Goal: Task Accomplishment & Management: Use online tool/utility

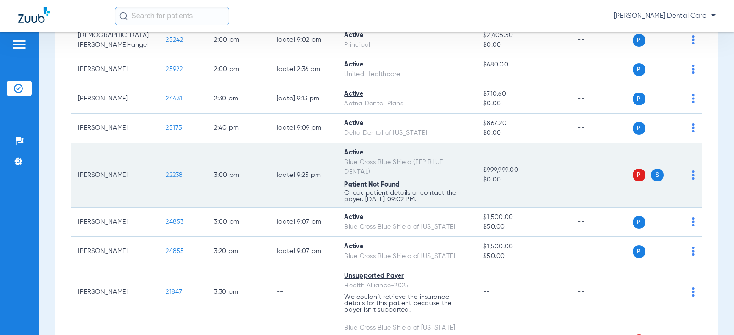
scroll to position [917, 0]
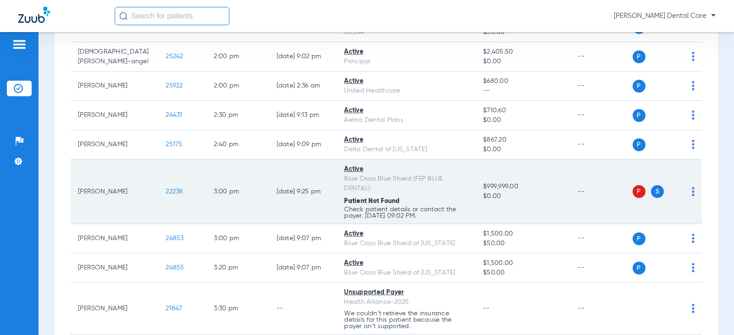
click at [691, 196] on img at bounding box center [692, 191] width 3 height 9
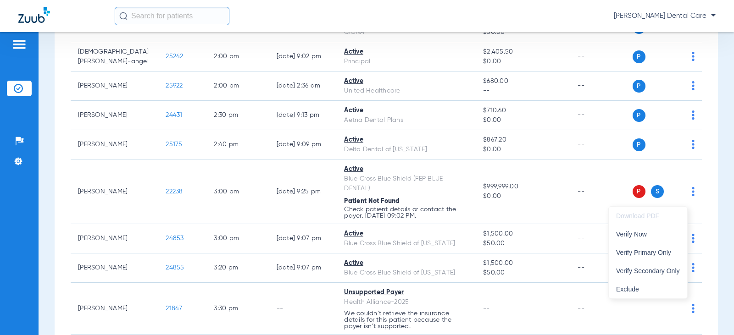
click at [535, 199] on div at bounding box center [367, 167] width 734 height 335
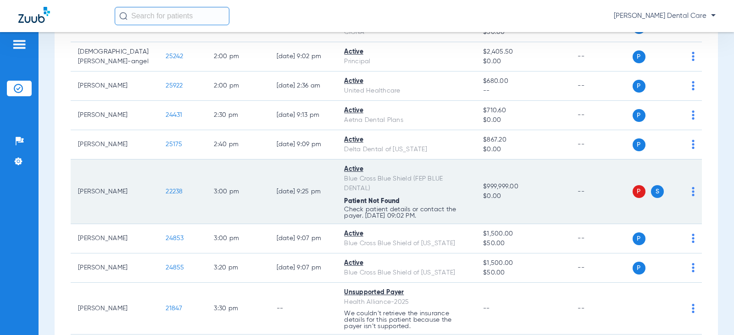
click at [166, 195] on span "22238" at bounding box center [174, 191] width 17 height 6
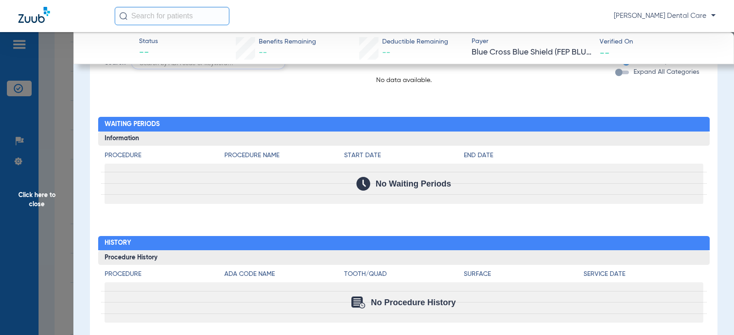
scroll to position [0, 0]
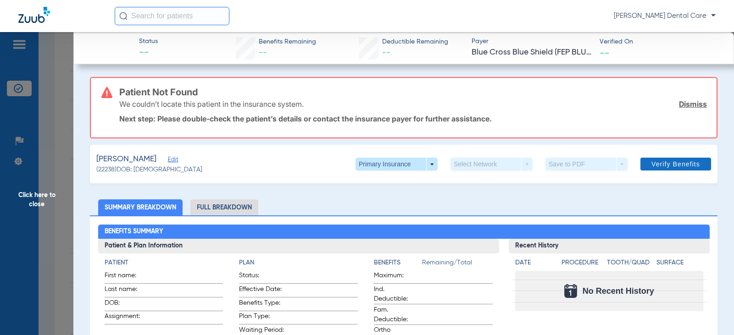
click at [654, 163] on span "Verify Benefits" at bounding box center [675, 163] width 49 height 7
click at [60, 68] on span "Click here to close" at bounding box center [36, 199] width 73 height 335
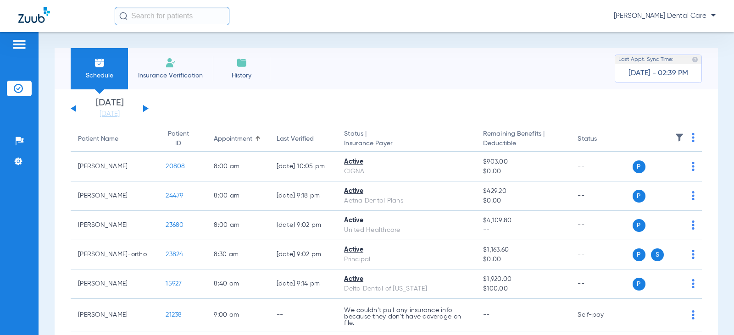
click at [145, 109] on button at bounding box center [146, 108] width 6 height 7
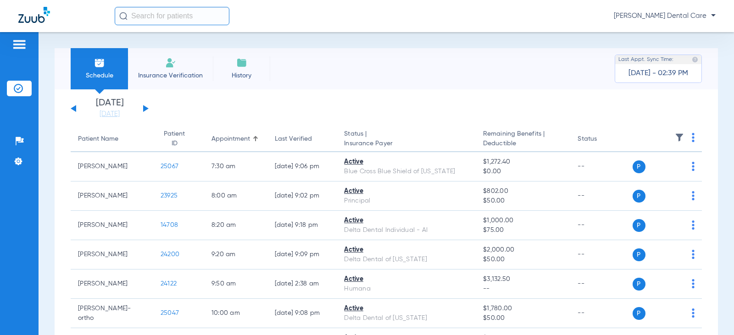
click at [144, 108] on button at bounding box center [146, 108] width 6 height 7
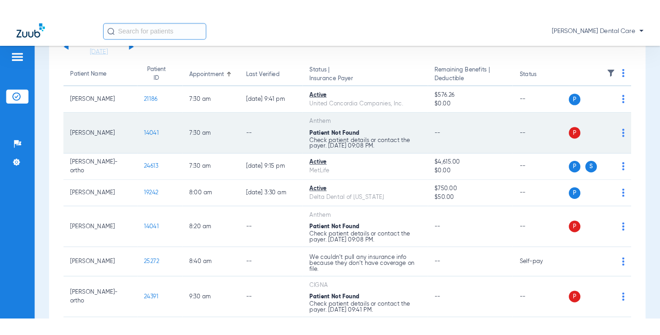
scroll to position [92, 0]
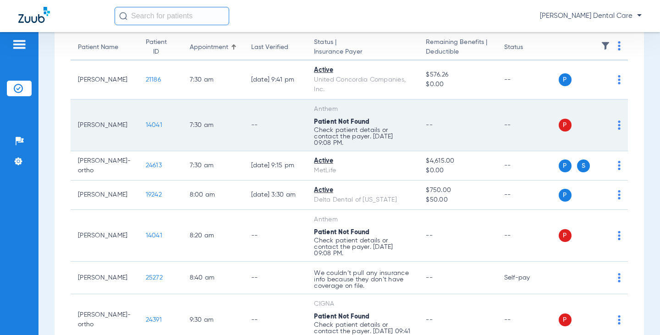
click at [146, 124] on span "14041" at bounding box center [154, 125] width 17 height 6
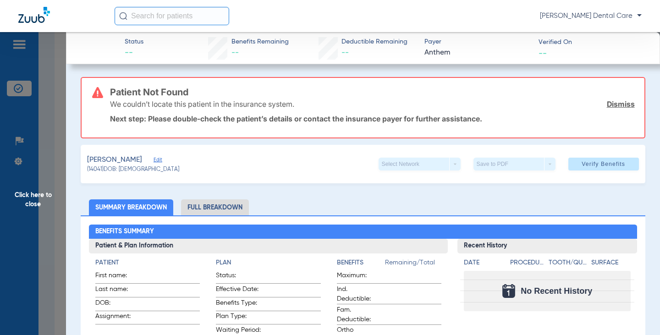
click at [59, 87] on span "Click here to close" at bounding box center [33, 199] width 66 height 335
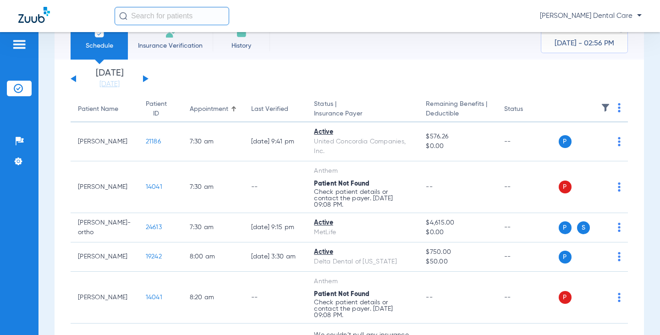
scroll to position [46, 0]
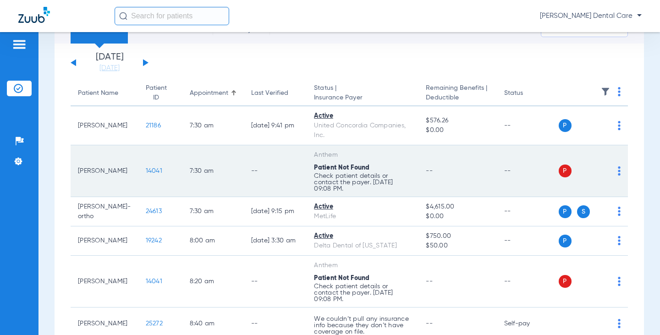
click at [146, 173] on span "14041" at bounding box center [154, 171] width 17 height 6
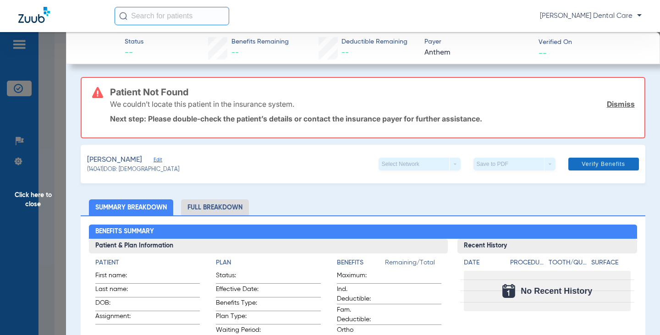
click at [602, 162] on span "Verify Benefits" at bounding box center [604, 163] width 44 height 7
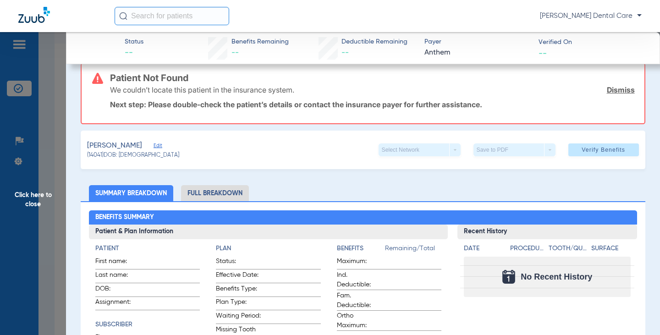
scroll to position [0, 0]
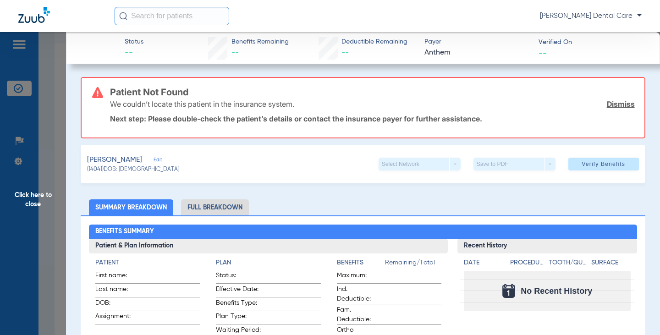
click at [154, 159] on span "Edit" at bounding box center [158, 161] width 8 height 9
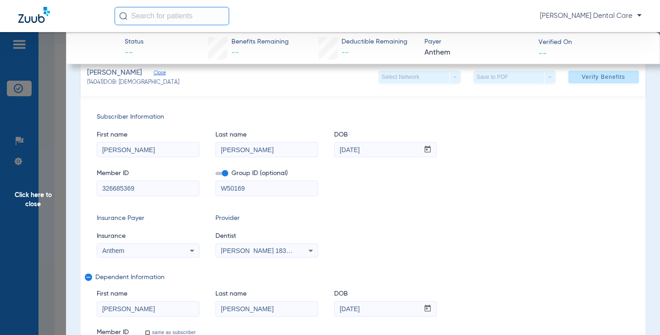
scroll to position [46, 0]
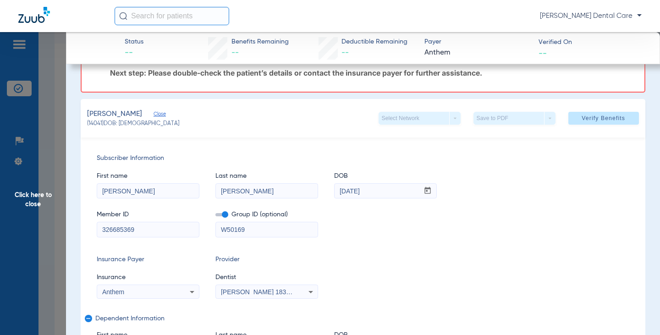
click at [225, 215] on span at bounding box center [221, 214] width 13 height 3
click at [215, 216] on input "checkbox" at bounding box center [215, 216] width 0 height 0
click at [168, 232] on input "326685369" at bounding box center [148, 229] width 102 height 15
drag, startPoint x: 168, startPoint y: 232, endPoint x: -12, endPoint y: 221, distance: 180.5
click at [0, 221] on html "McKinley Moore - Redbird Dental Care Patients Insurance Verification Setup Help…" at bounding box center [330, 167] width 660 height 335
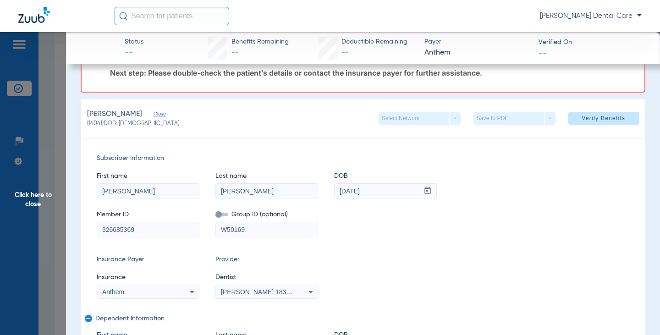
paste input "282M64101"
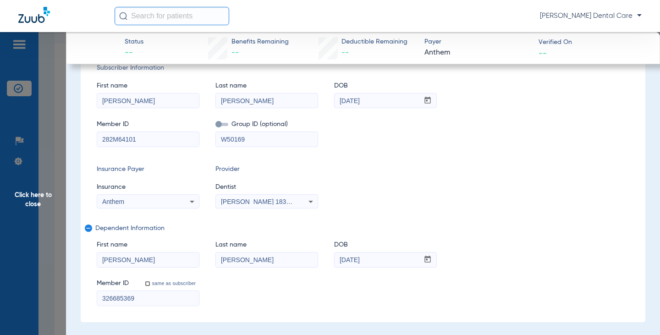
scroll to position [138, 0]
type input "282M64101"
click at [150, 282] on input "same as subscriber" at bounding box center [153, 287] width 18 height 18
checkbox input "true"
drag, startPoint x: 151, startPoint y: 298, endPoint x: 110, endPoint y: 302, distance: 41.9
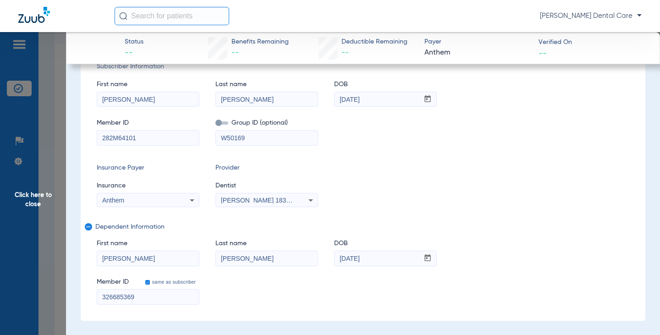
click at [110, 302] on input "326685369" at bounding box center [148, 297] width 102 height 15
click at [154, 296] on input "326685369" at bounding box center [148, 297] width 102 height 15
drag, startPoint x: 154, startPoint y: 296, endPoint x: 88, endPoint y: 295, distance: 65.1
click at [88, 295] on div "Subscriber Information First name William Last name Klingbeil DOB mm / dd / yyy…" at bounding box center [363, 183] width 564 height 275
paste input "282M64101"
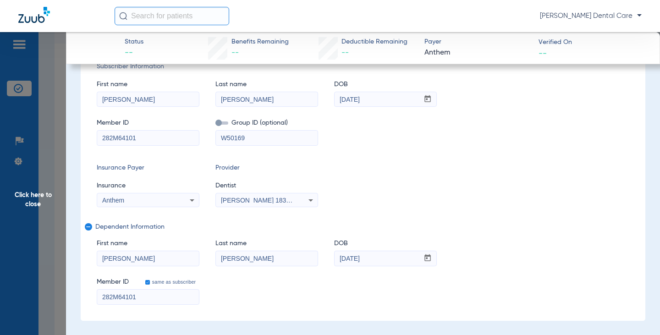
type input "282M64101"
click at [447, 201] on div "Insurance Payer Insurance Anthem Provider Dentist Anitta Barnabas 1831346568" at bounding box center [363, 185] width 532 height 44
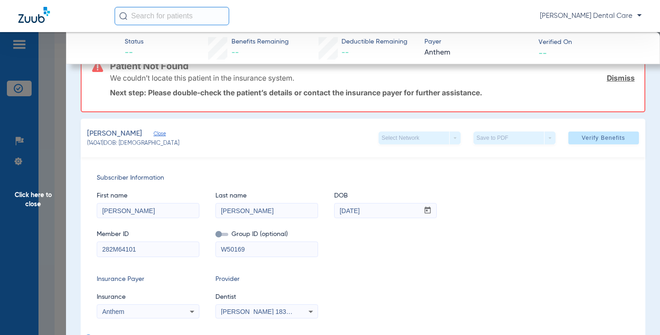
scroll to position [0, 0]
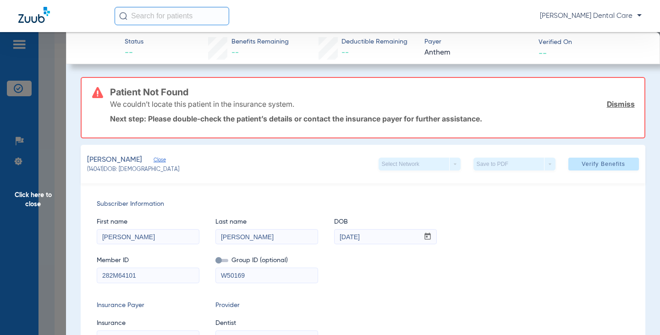
drag, startPoint x: 564, startPoint y: 161, endPoint x: 569, endPoint y: 161, distance: 5.1
click at [569, 161] on span at bounding box center [604, 164] width 71 height 22
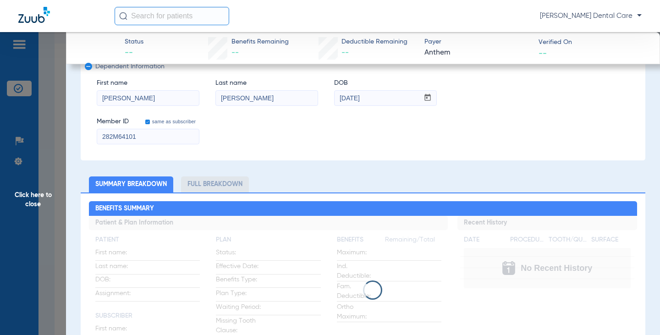
scroll to position [229, 0]
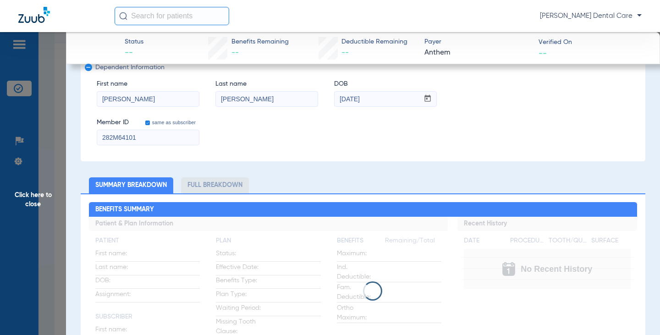
click at [397, 251] on app-loading-indicator at bounding box center [363, 291] width 548 height 149
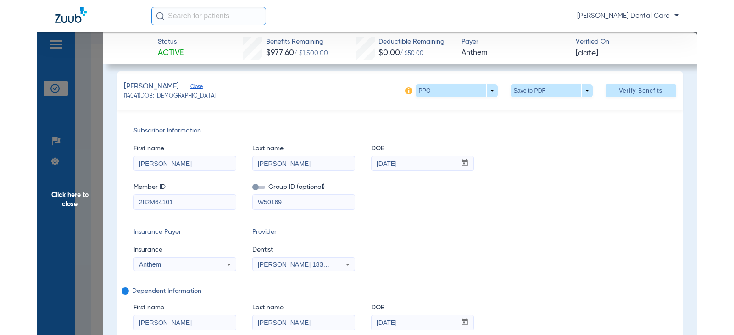
scroll to position [0, 0]
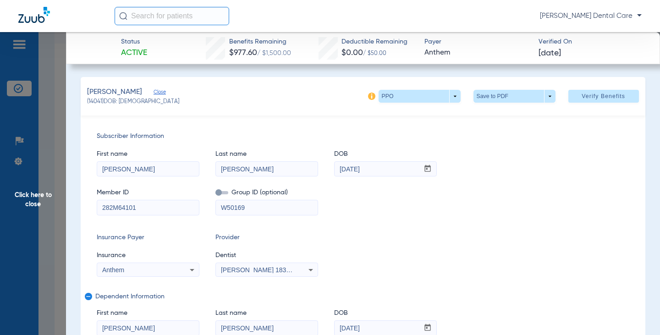
click at [368, 97] on img at bounding box center [371, 96] width 7 height 7
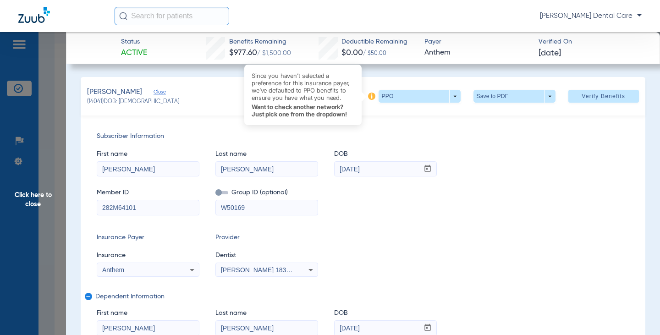
click at [368, 97] on img at bounding box center [371, 96] width 7 height 7
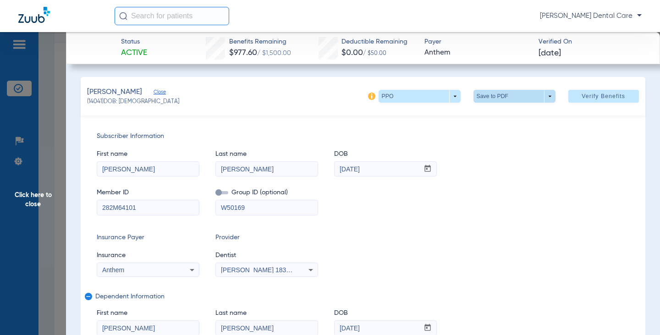
click at [547, 97] on span at bounding box center [515, 96] width 82 height 13
click at [545, 98] on div at bounding box center [330, 167] width 660 height 335
click at [447, 97] on span at bounding box center [420, 96] width 82 height 13
click at [398, 114] on span "PPO" at bounding box center [401, 114] width 43 height 6
click at [510, 98] on span at bounding box center [514, 96] width 22 height 22
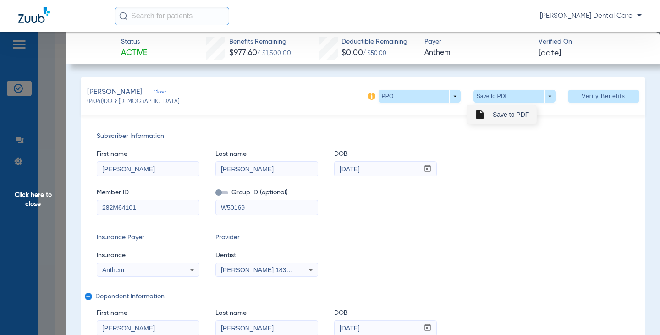
click at [502, 113] on span "Save to PDF" at bounding box center [511, 114] width 36 height 6
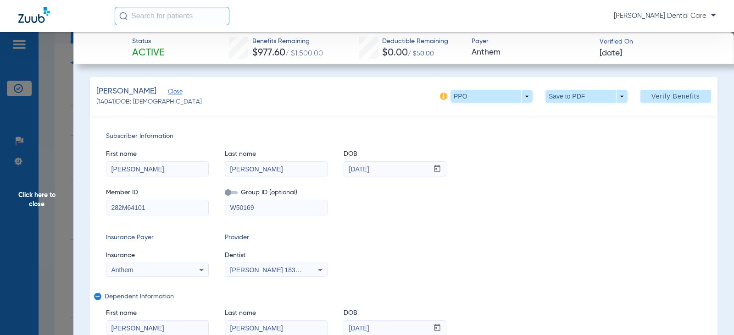
click at [48, 131] on span "Click here to close" at bounding box center [36, 199] width 73 height 335
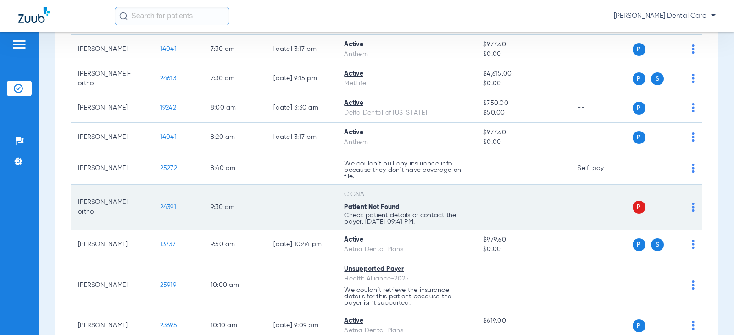
scroll to position [183, 0]
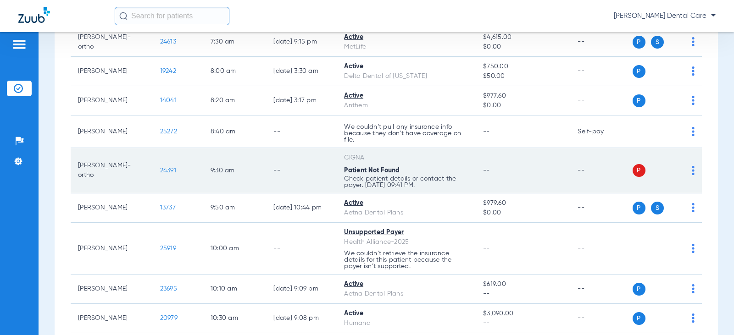
click at [163, 170] on span "24391" at bounding box center [168, 170] width 16 height 6
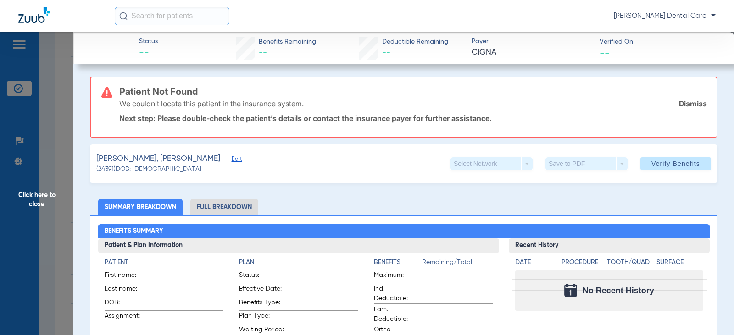
scroll to position [0, 0]
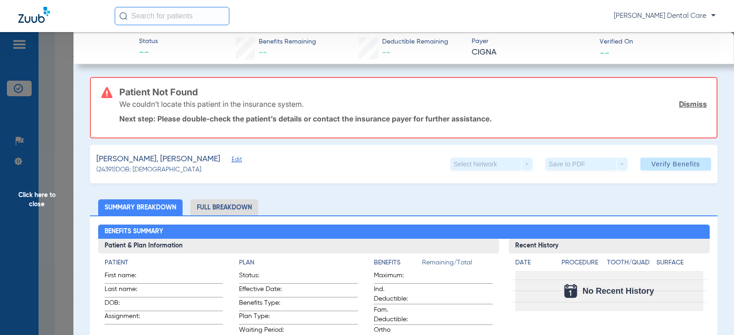
click at [232, 160] on span "Edit" at bounding box center [236, 160] width 8 height 9
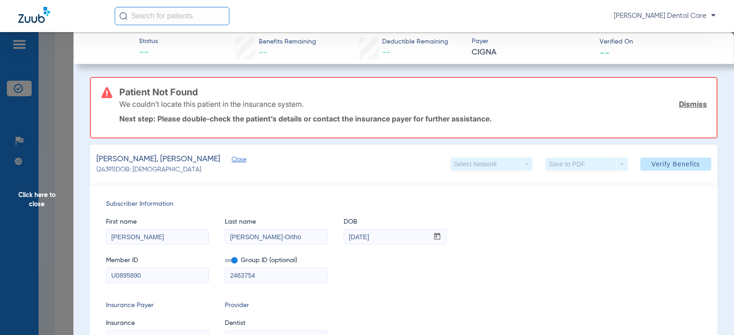
drag, startPoint x: 254, startPoint y: 233, endPoint x: 297, endPoint y: 236, distance: 42.3
click at [297, 236] on input "[PERSON_NAME]-Ortho" at bounding box center [276, 237] width 102 height 15
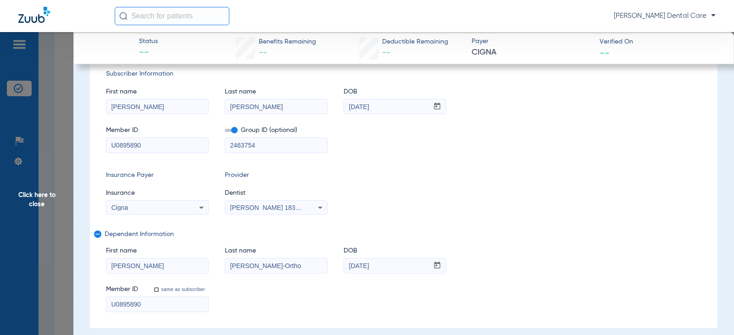
scroll to position [229, 0]
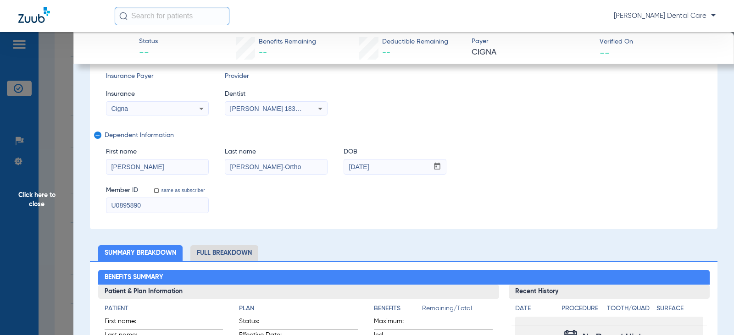
type input "[PERSON_NAME]"
drag, startPoint x: 254, startPoint y: 168, endPoint x: 296, endPoint y: 168, distance: 41.3
click at [296, 168] on input "[PERSON_NAME]-Ortho" at bounding box center [276, 167] width 102 height 15
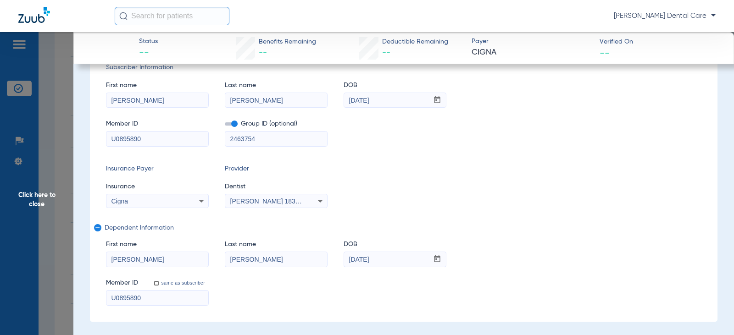
scroll to position [0, 0]
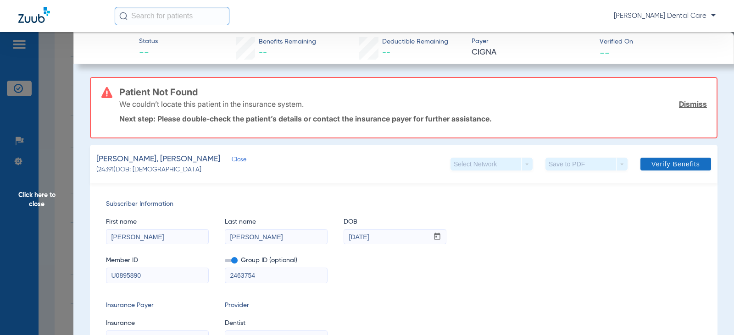
type input "[PERSON_NAME]"
click at [656, 166] on span "Verify Benefits" at bounding box center [675, 163] width 49 height 7
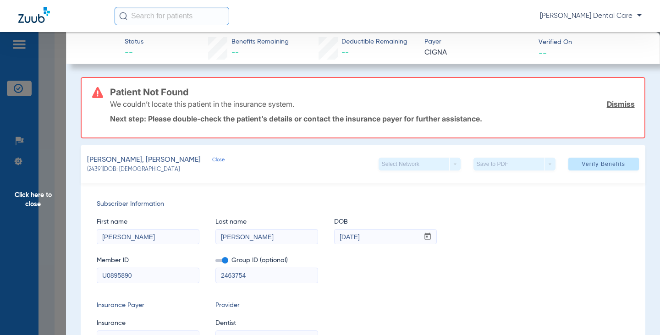
scroll to position [46, 0]
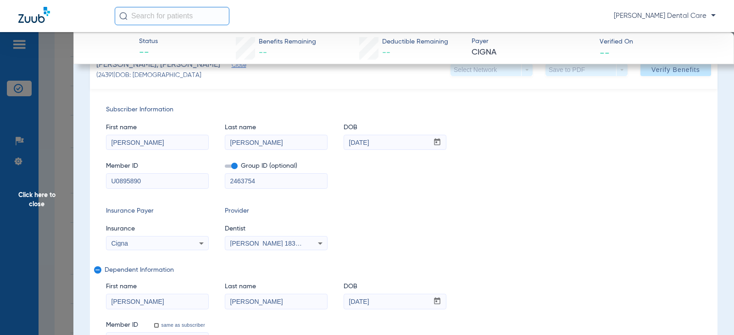
scroll to position [92, 0]
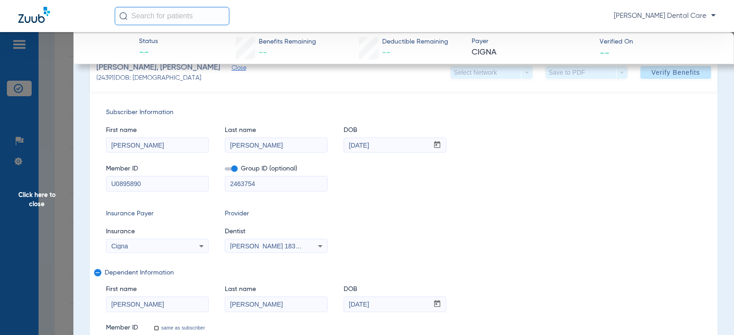
click at [178, 187] on input "U0895890" at bounding box center [157, 184] width 102 height 15
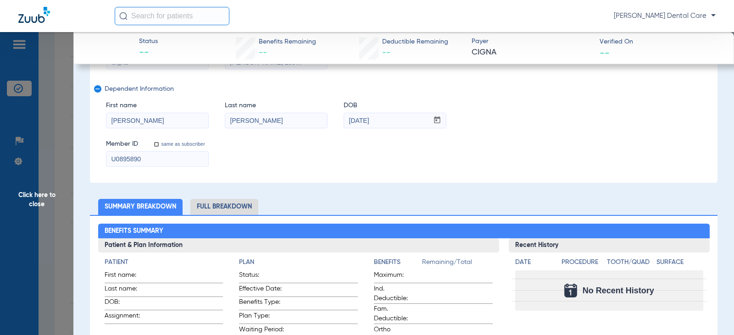
scroll to position [321, 0]
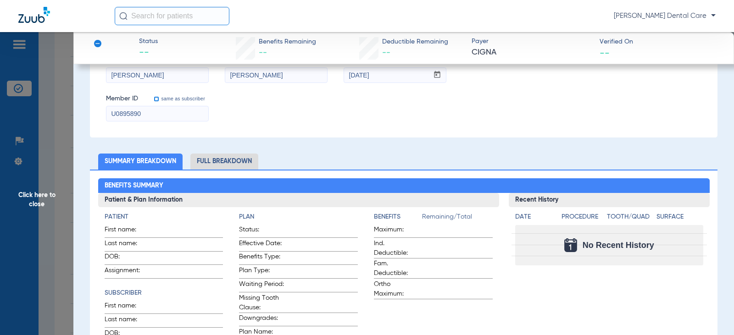
type input "U08958908"
click at [159, 98] on input "same as subscriber" at bounding box center [161, 104] width 18 height 18
checkbox input "true"
click at [156, 111] on input "U0895890" at bounding box center [157, 113] width 102 height 15
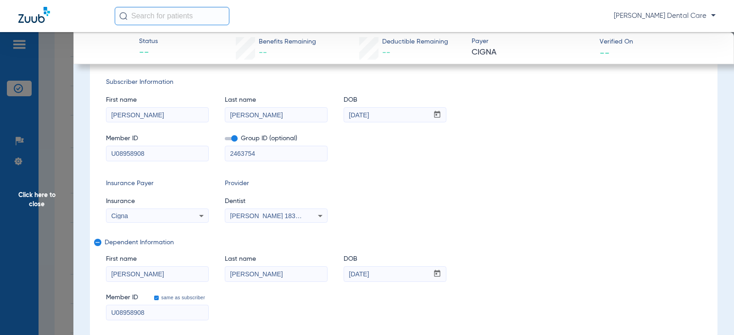
scroll to position [0, 0]
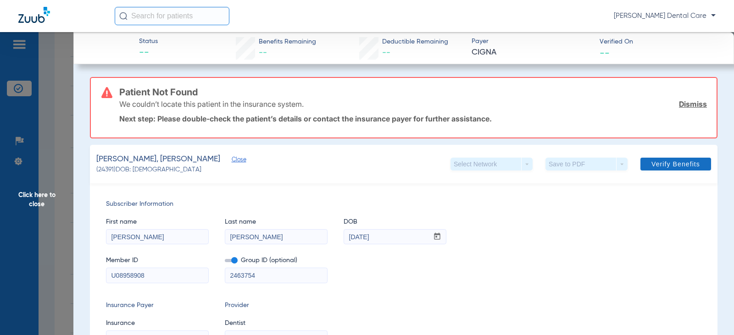
type input "U08958908"
click at [651, 161] on span "Verify Benefits" at bounding box center [675, 163] width 49 height 7
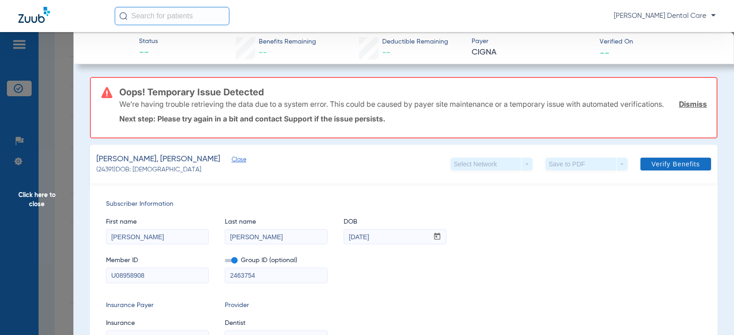
click at [658, 175] on span at bounding box center [675, 164] width 71 height 22
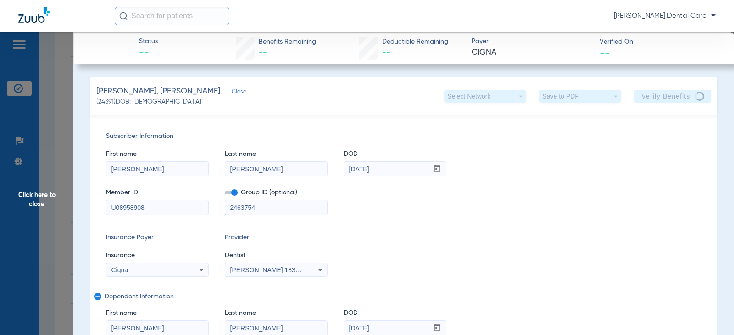
click at [48, 134] on span "Click here to close" at bounding box center [36, 199] width 73 height 335
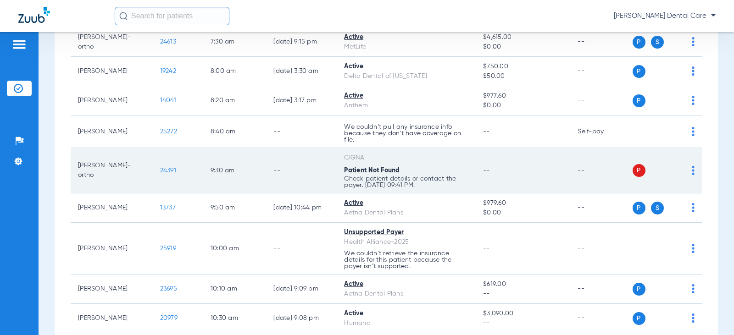
click at [162, 172] on span "24391" at bounding box center [168, 170] width 16 height 6
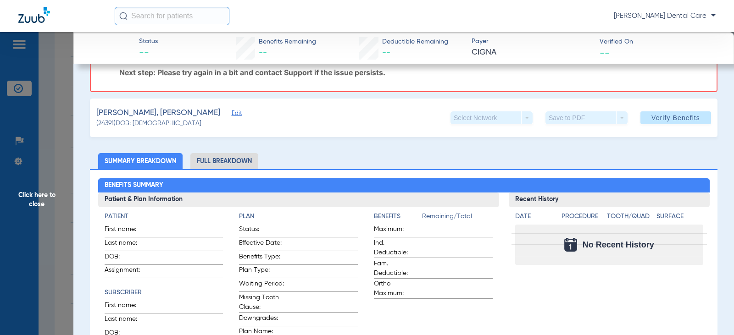
scroll to position [46, 0]
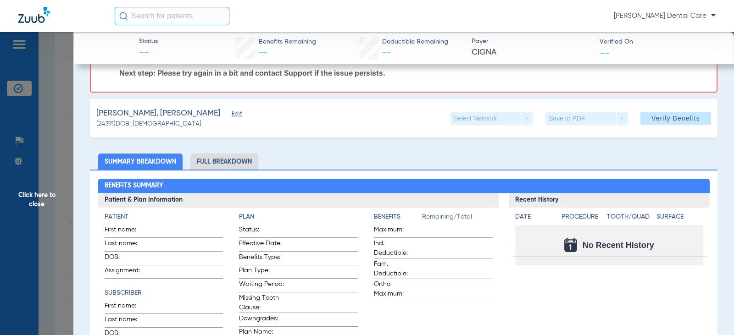
click at [232, 119] on span "Edit" at bounding box center [236, 114] width 8 height 9
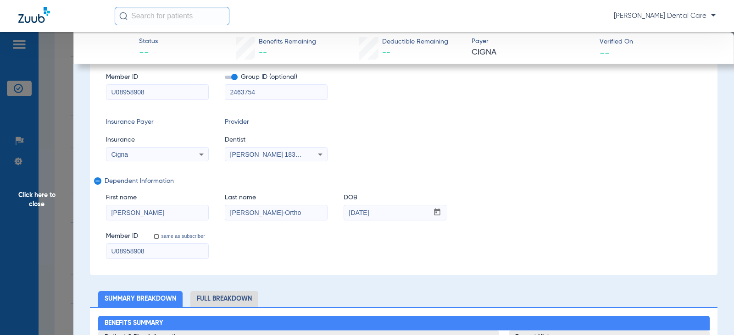
scroll to position [0, 0]
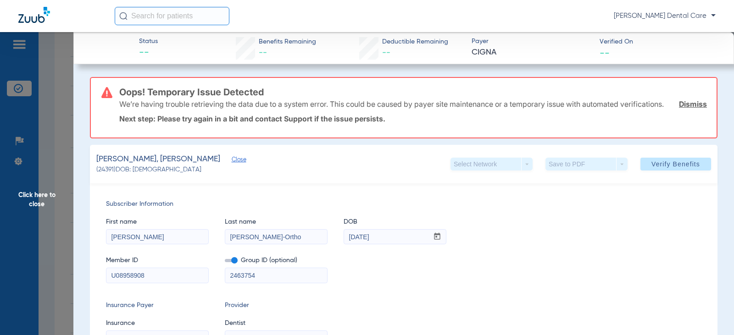
click at [43, 69] on span "Click here to close" at bounding box center [36, 199] width 73 height 335
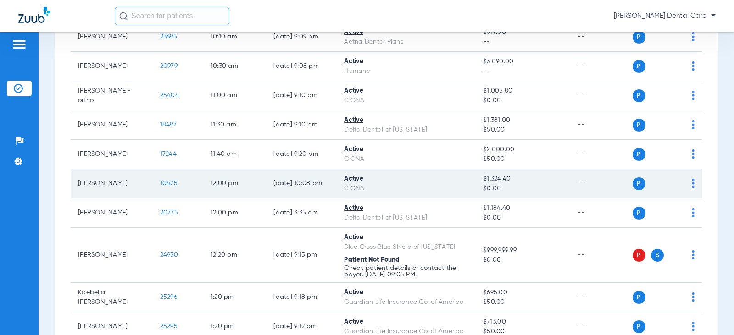
scroll to position [458, 0]
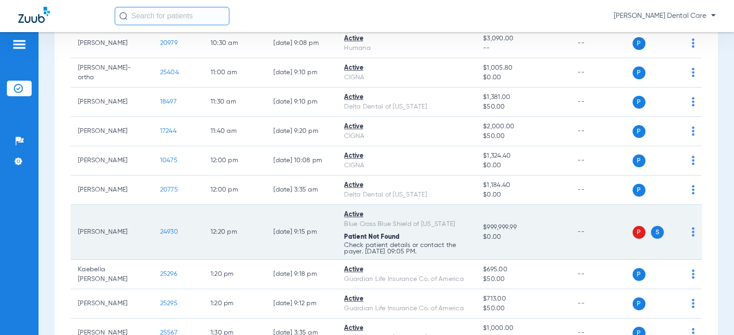
click at [162, 234] on span "24930" at bounding box center [169, 232] width 18 height 6
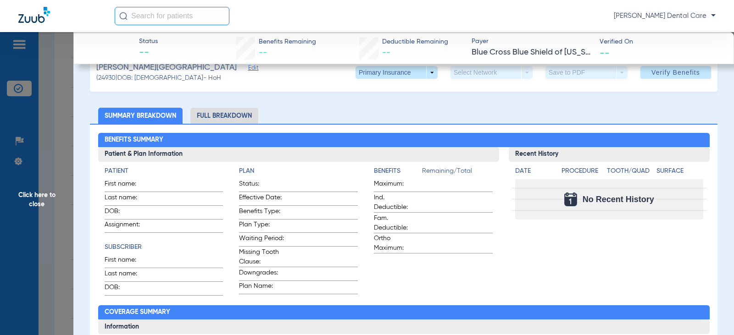
scroll to position [46, 0]
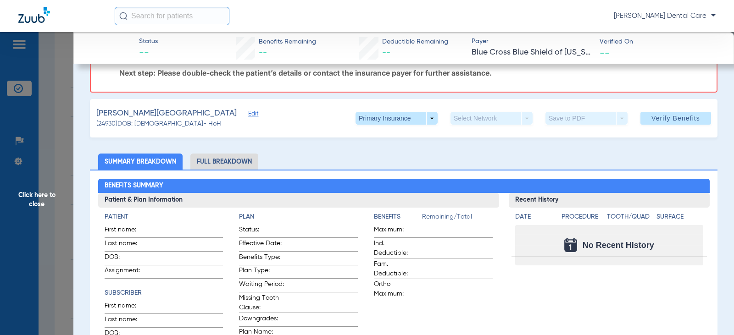
click at [248, 114] on span "Edit" at bounding box center [252, 114] width 8 height 9
